Goal: Use online tool/utility: Utilize a website feature to perform a specific function

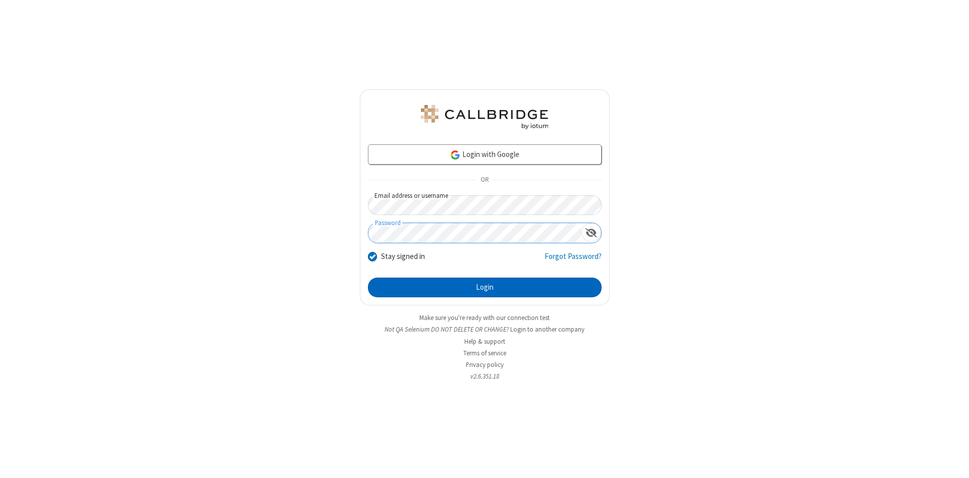
click at [485, 288] on button "Login" at bounding box center [485, 288] width 234 height 20
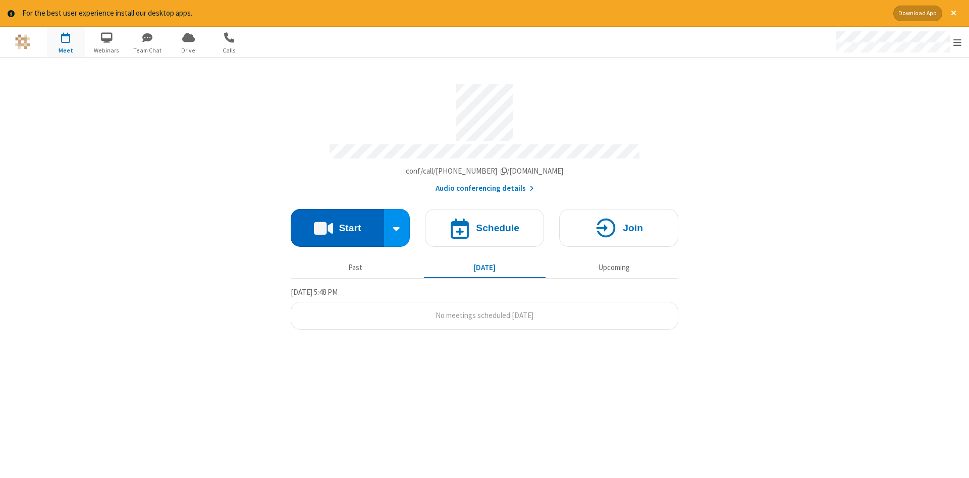
click at [337, 224] on button "Start" at bounding box center [337, 228] width 93 height 38
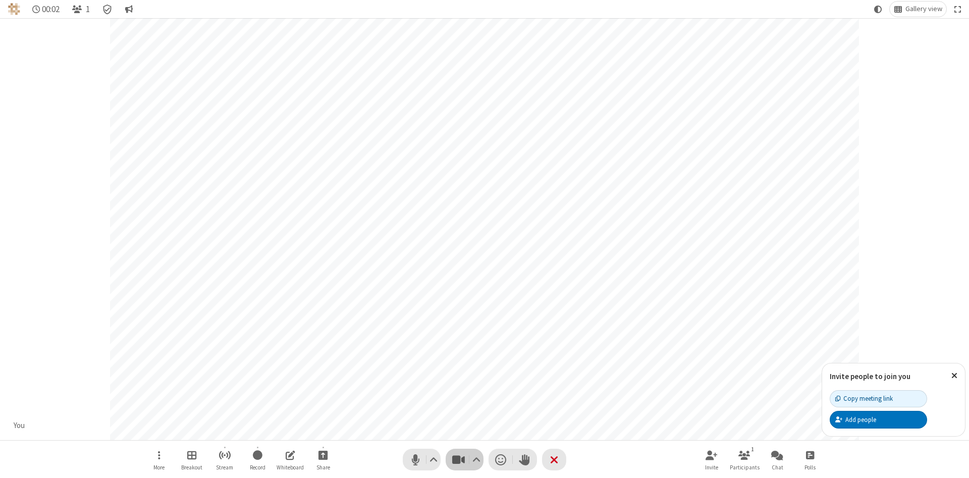
click at [458, 459] on span "Stop video (Alt+V)" at bounding box center [458, 459] width 15 height 15
click at [458, 459] on span "Start video (Alt+V)" at bounding box center [458, 459] width 15 height 15
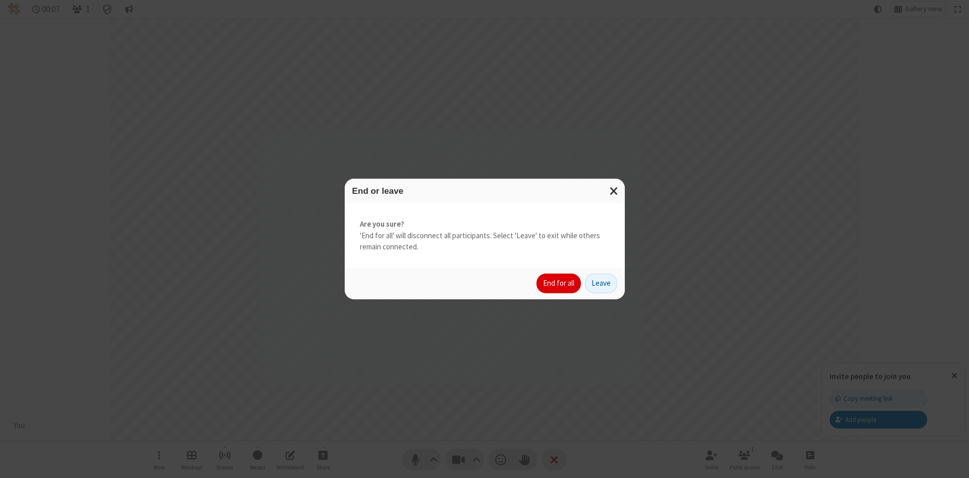
click at [559, 283] on button "End for all" at bounding box center [559, 284] width 44 height 20
